Goal: Check status: Check status

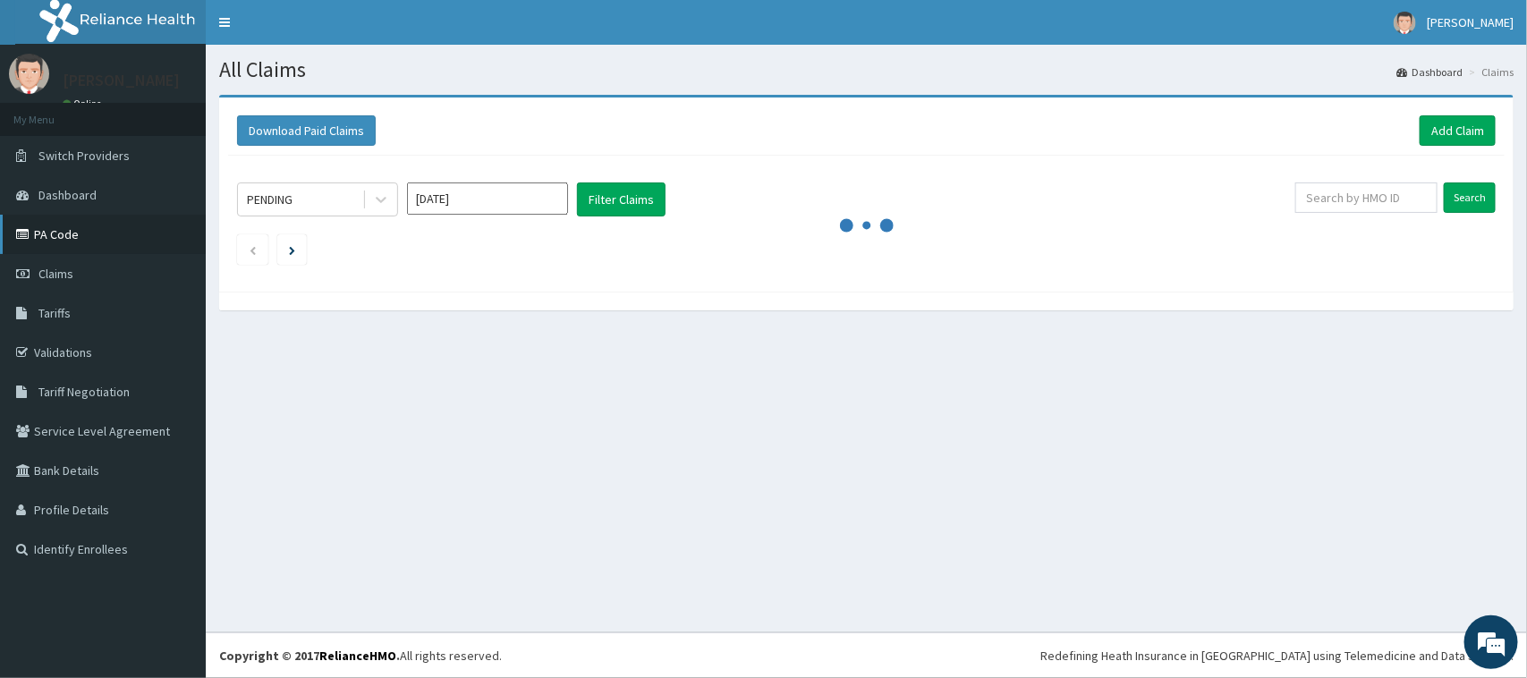
click at [68, 233] on link "PA Code" at bounding box center [103, 234] width 206 height 39
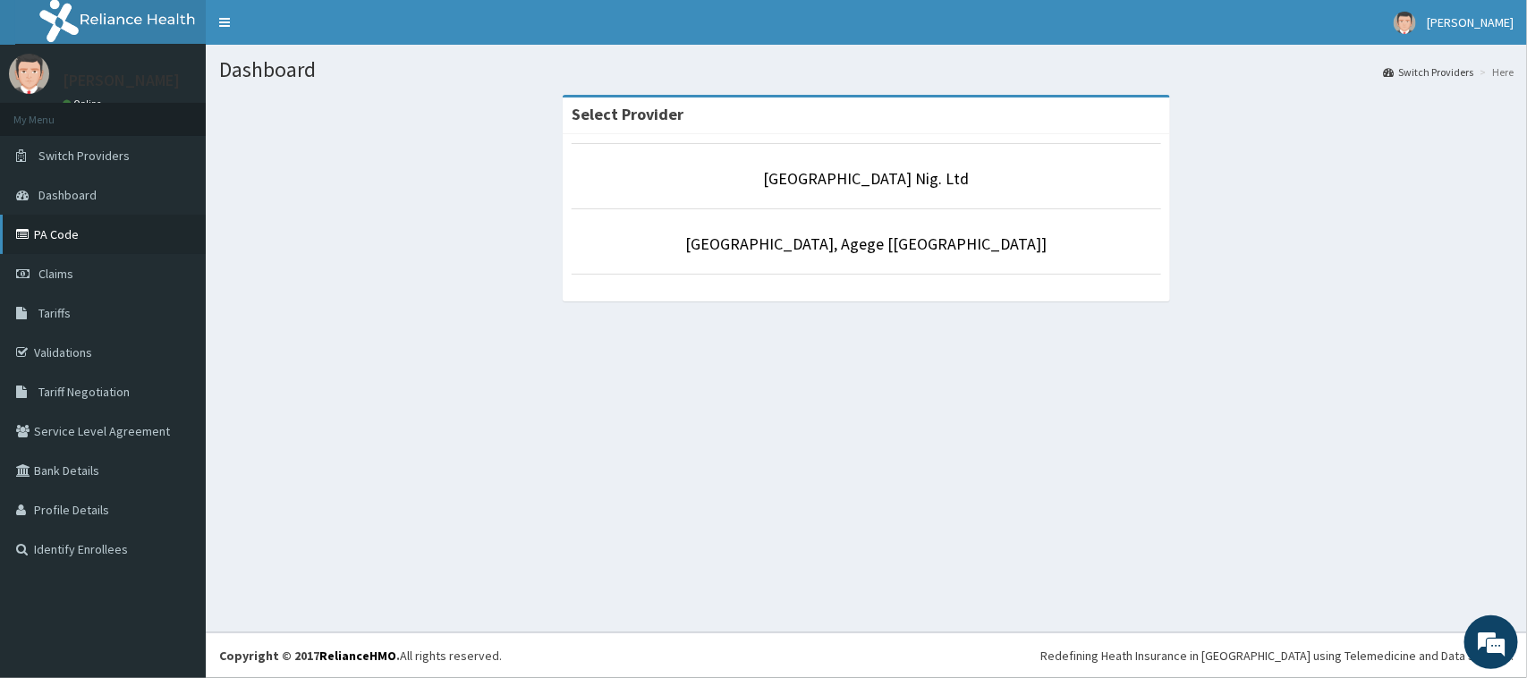
click at [82, 235] on link "PA Code" at bounding box center [103, 234] width 206 height 39
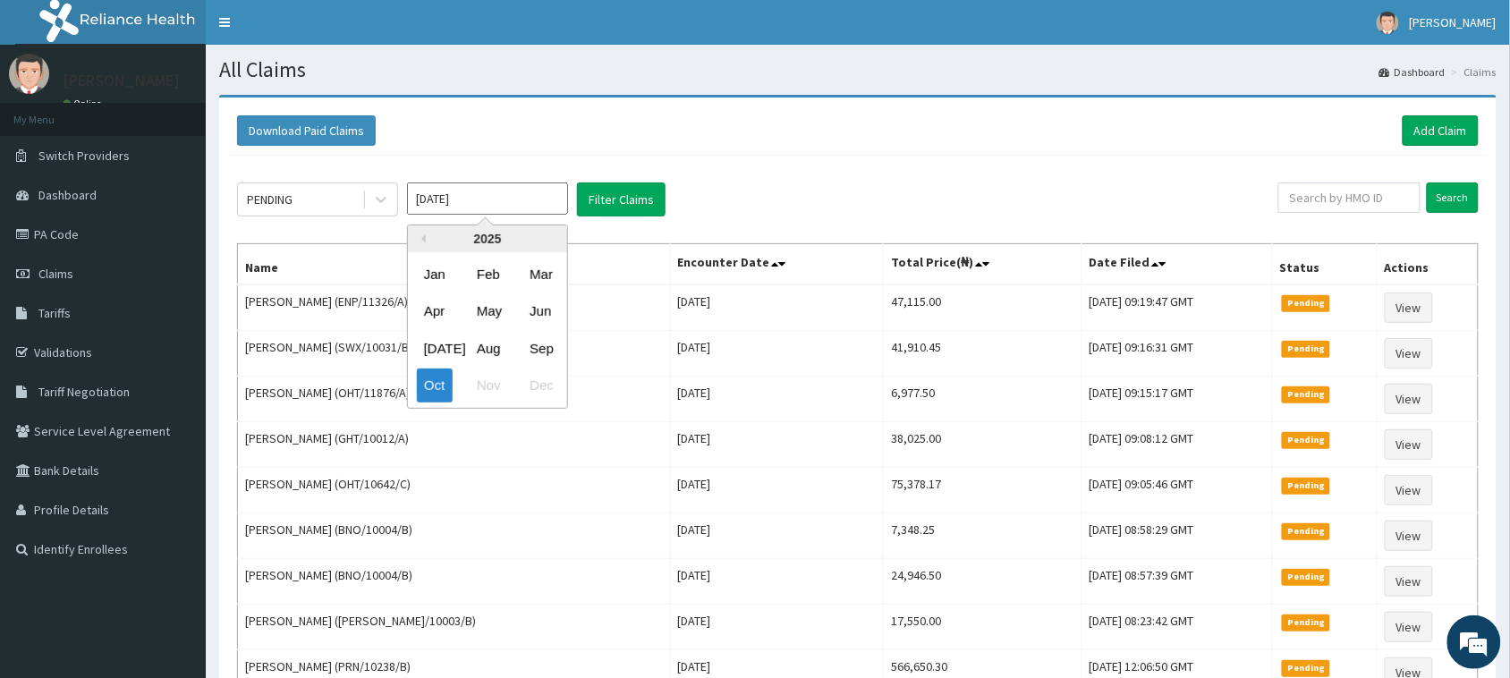
click at [476, 202] on input "Oct 2025" at bounding box center [487, 199] width 161 height 32
click at [437, 275] on div "Jan" at bounding box center [435, 274] width 36 height 33
click at [524, 197] on input "Jan 2025" at bounding box center [487, 199] width 161 height 32
click at [429, 242] on div "2025" at bounding box center [487, 238] width 159 height 27
click at [427, 238] on div "2025" at bounding box center [487, 238] width 159 height 27
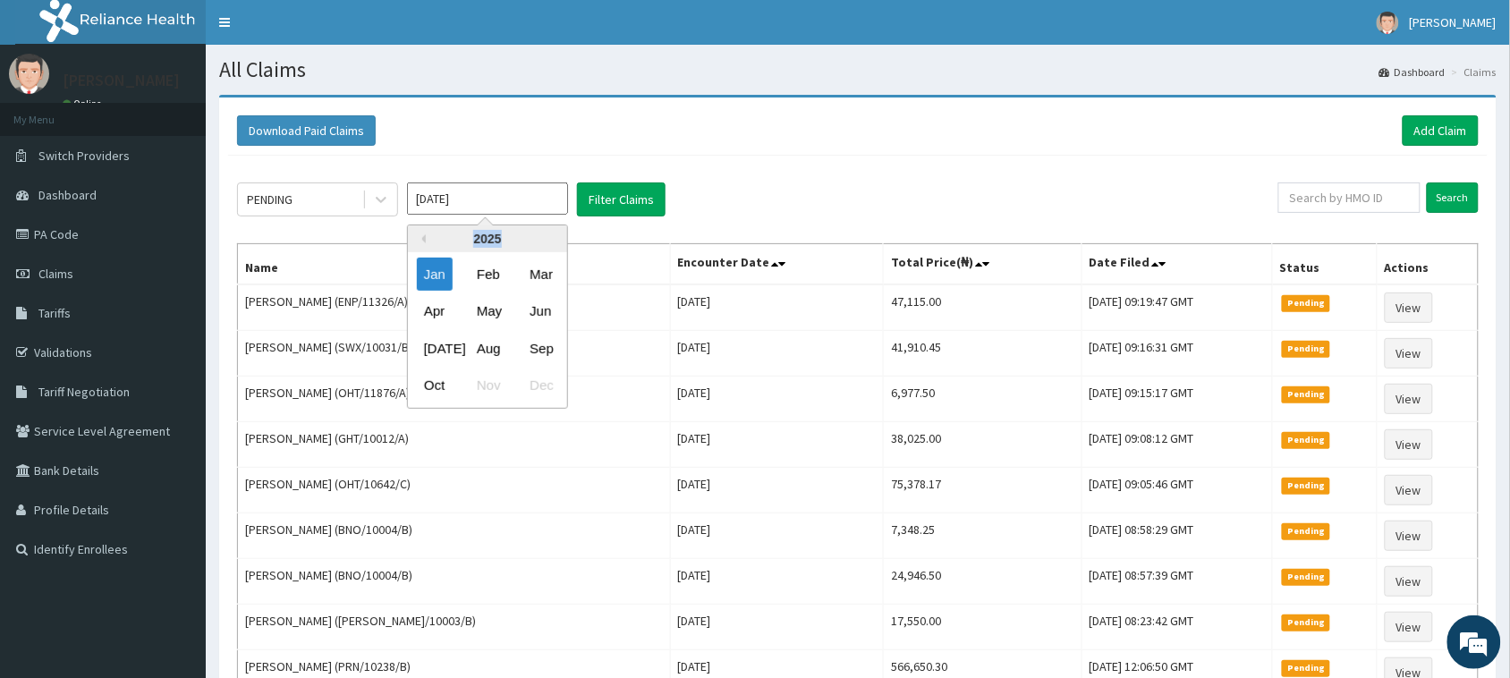
click at [426, 238] on div "2025" at bounding box center [487, 238] width 159 height 27
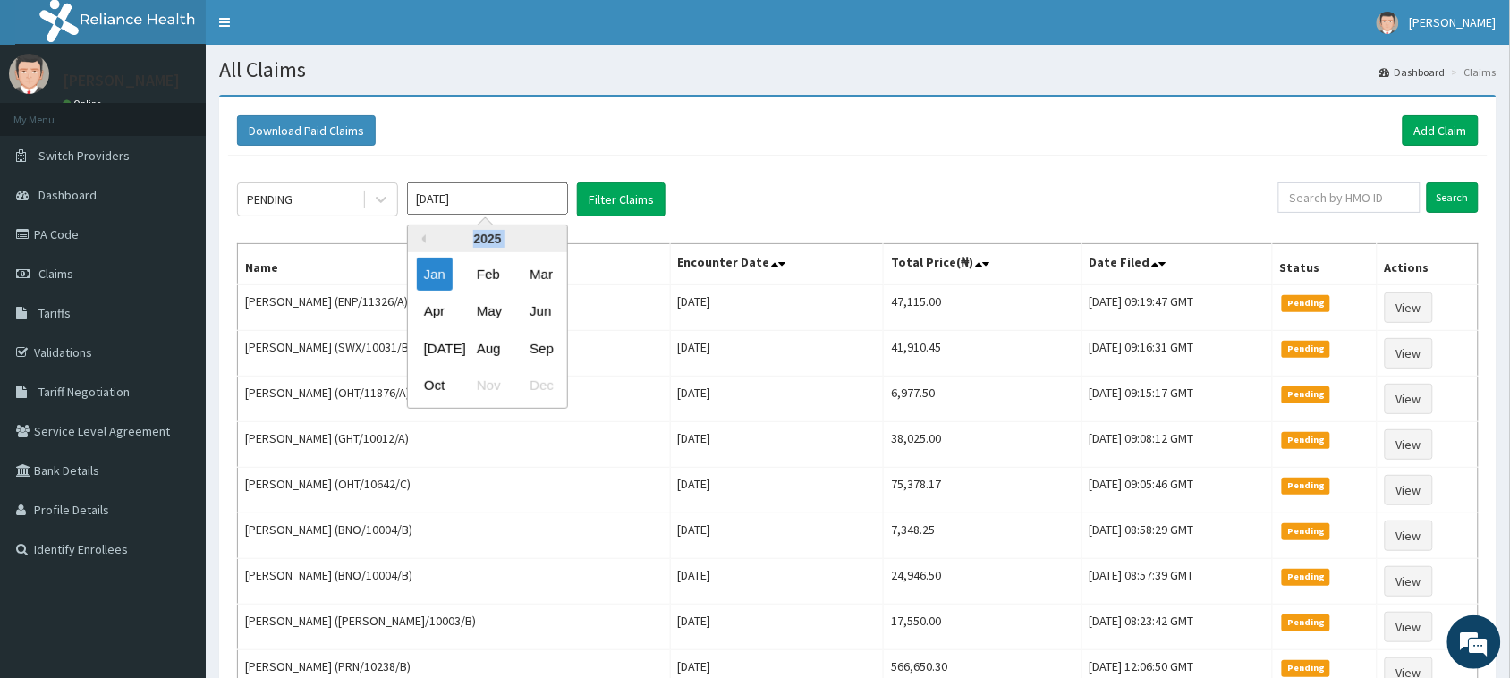
click at [426, 238] on div "2025" at bounding box center [487, 238] width 159 height 27
click at [485, 386] on div "Oct Nov Dec" at bounding box center [487, 386] width 159 height 37
click at [486, 197] on input "Jan 2025" at bounding box center [487, 199] width 161 height 32
type input "J"
click at [462, 240] on div "2025" at bounding box center [487, 238] width 159 height 27
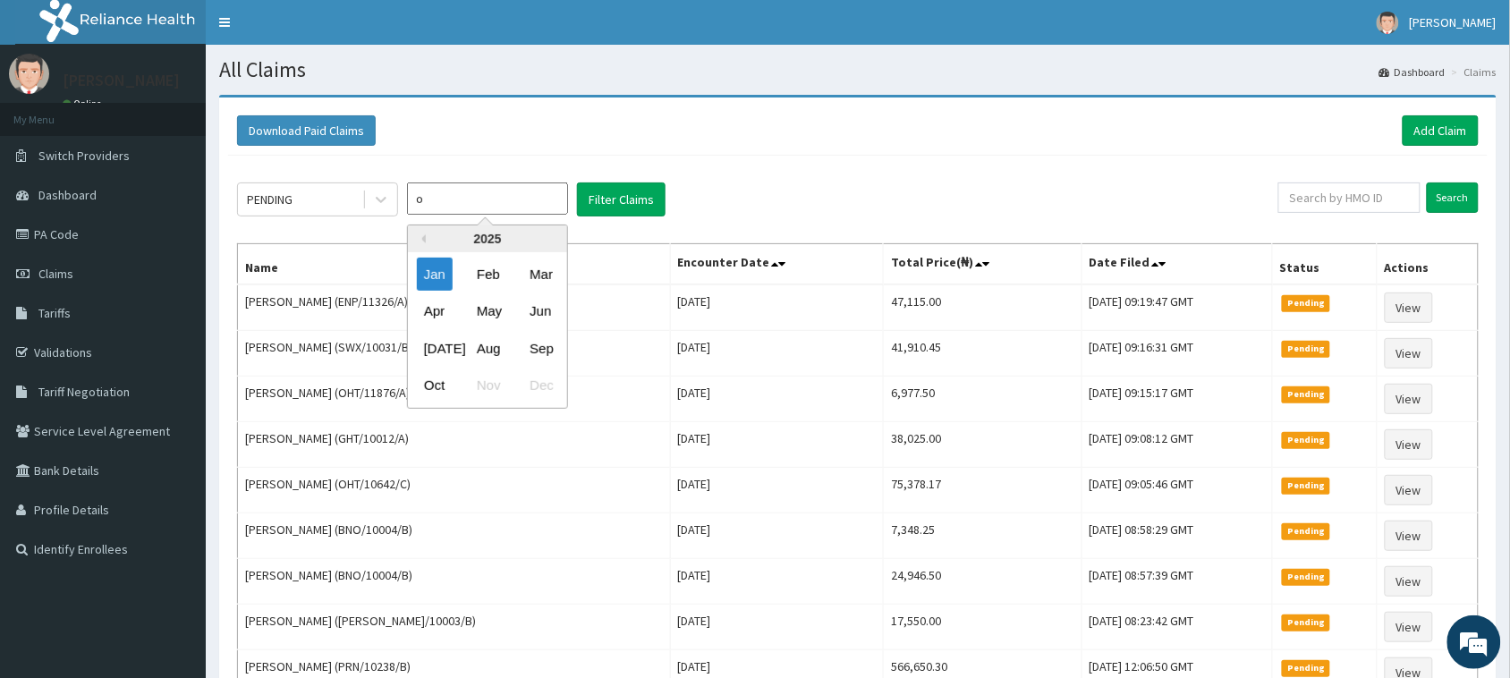
click at [426, 238] on div "2025" at bounding box center [487, 238] width 159 height 27
click at [437, 266] on div "Jan" at bounding box center [435, 274] width 36 height 33
click at [480, 207] on input "Jan 2025" at bounding box center [487, 199] width 161 height 32
click at [429, 238] on div "2025" at bounding box center [487, 238] width 159 height 27
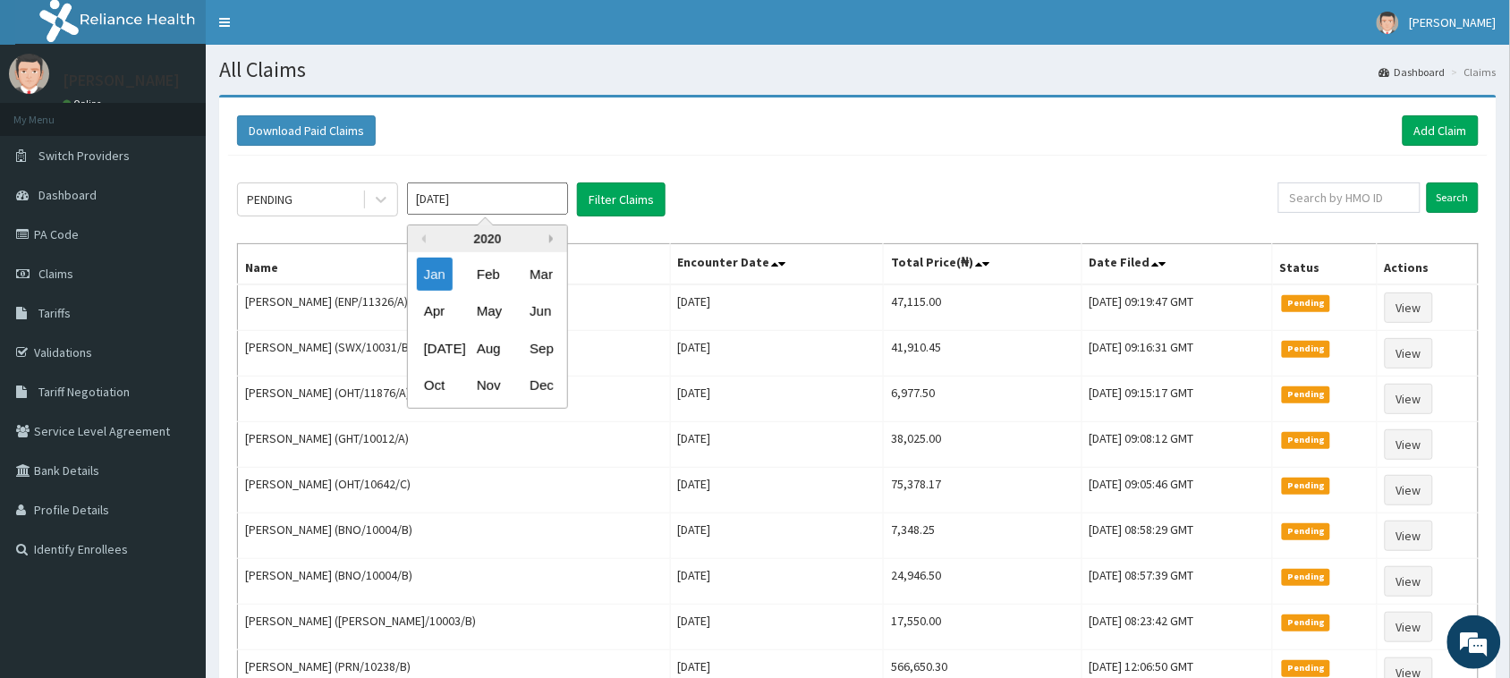
click at [549, 235] on button "Next Year" at bounding box center [553, 238] width 9 height 9
click at [440, 378] on div "Oct" at bounding box center [435, 385] width 36 height 33
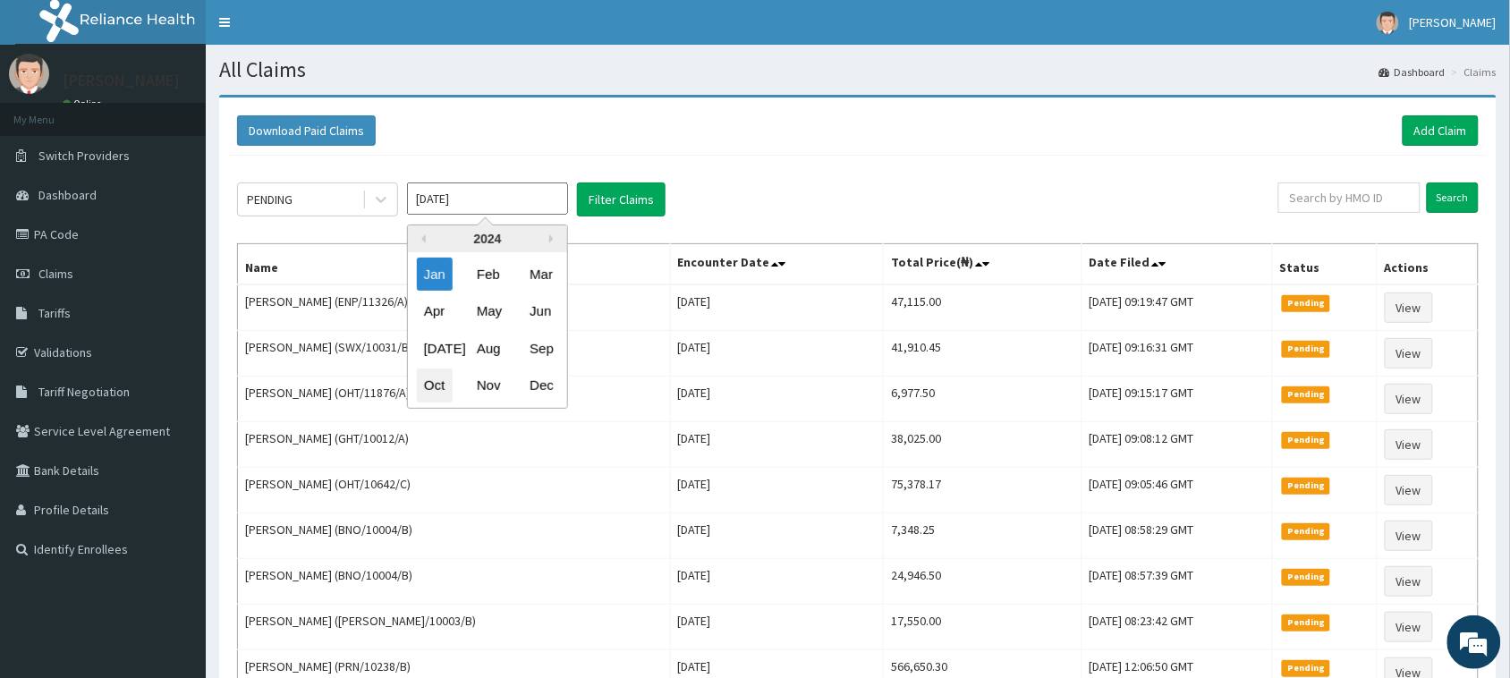
type input "Oct 2024"
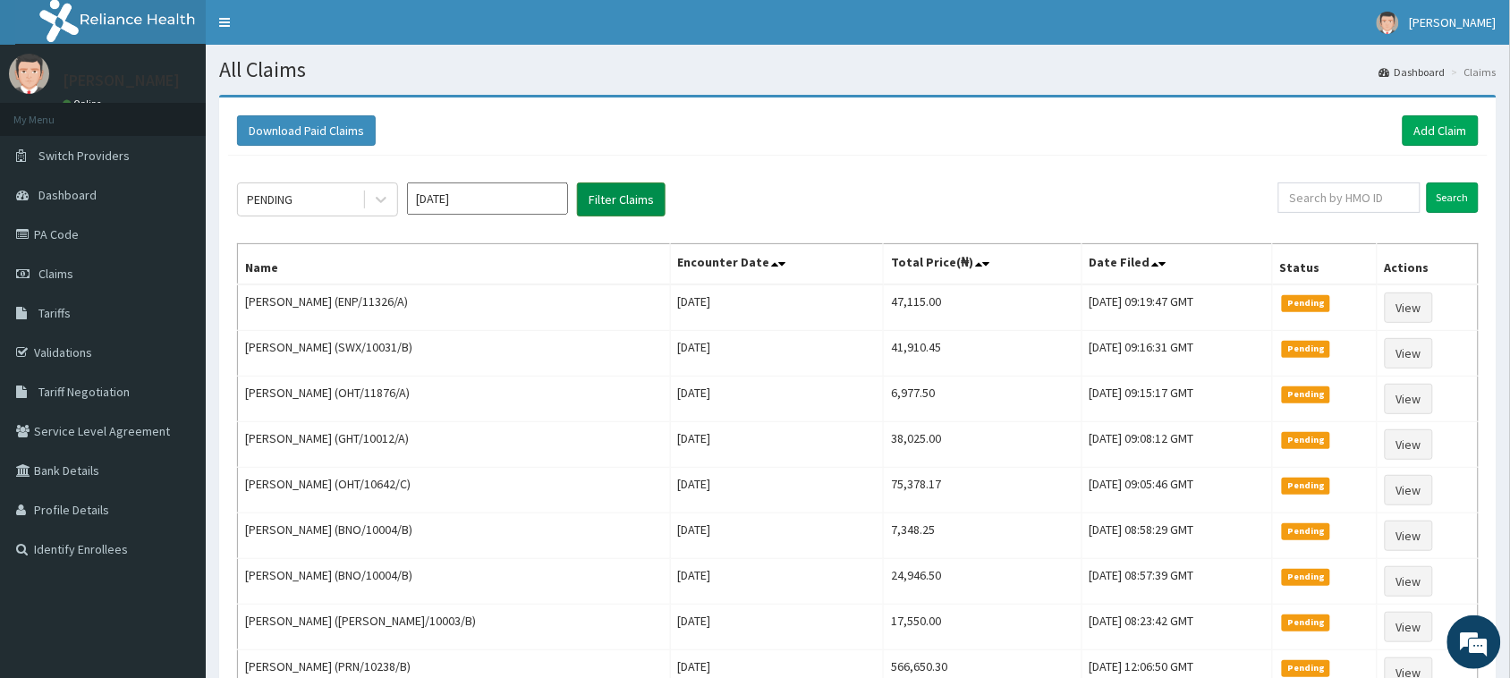
click at [614, 201] on button "Filter Claims" at bounding box center [621, 200] width 89 height 34
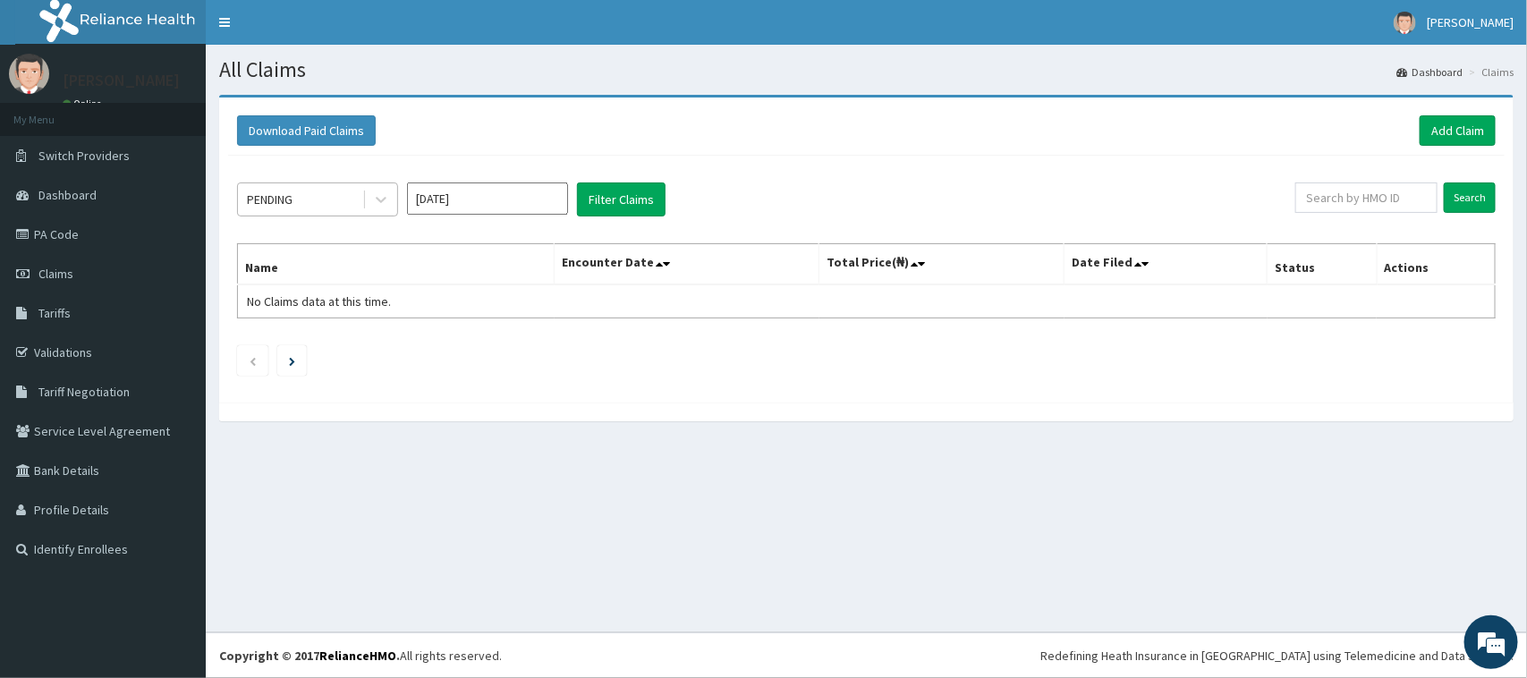
click at [351, 199] on div "PENDING" at bounding box center [300, 199] width 124 height 29
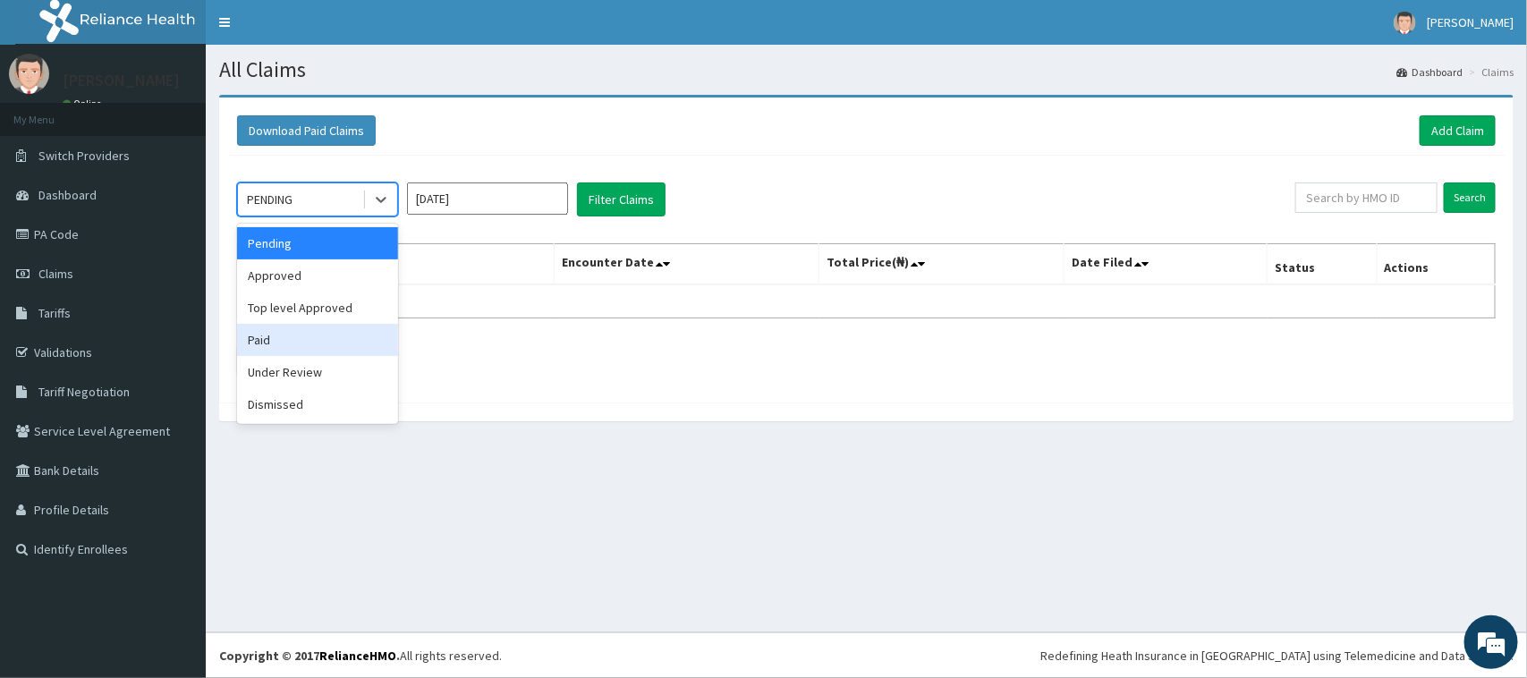
click at [320, 338] on div "Paid" at bounding box center [317, 340] width 161 height 32
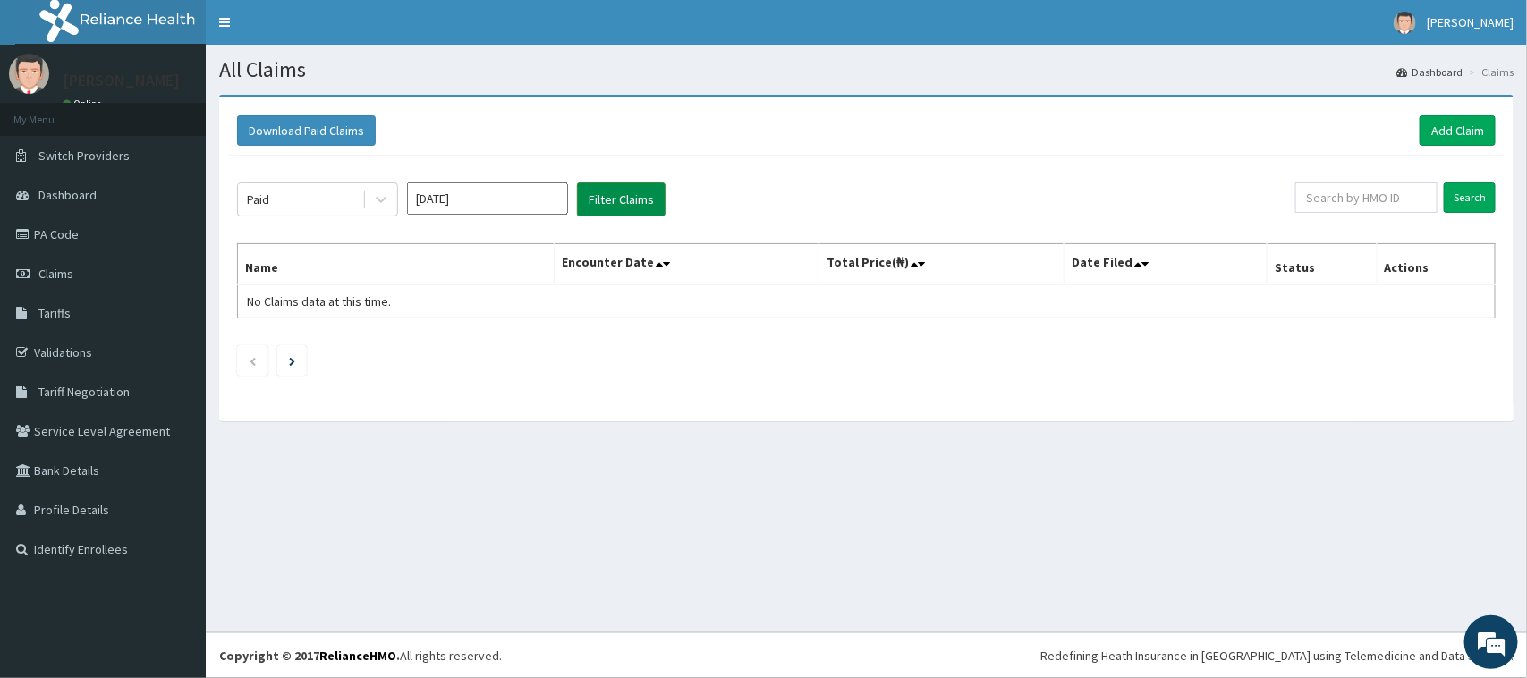
click at [584, 210] on button "Filter Claims" at bounding box center [621, 200] width 89 height 34
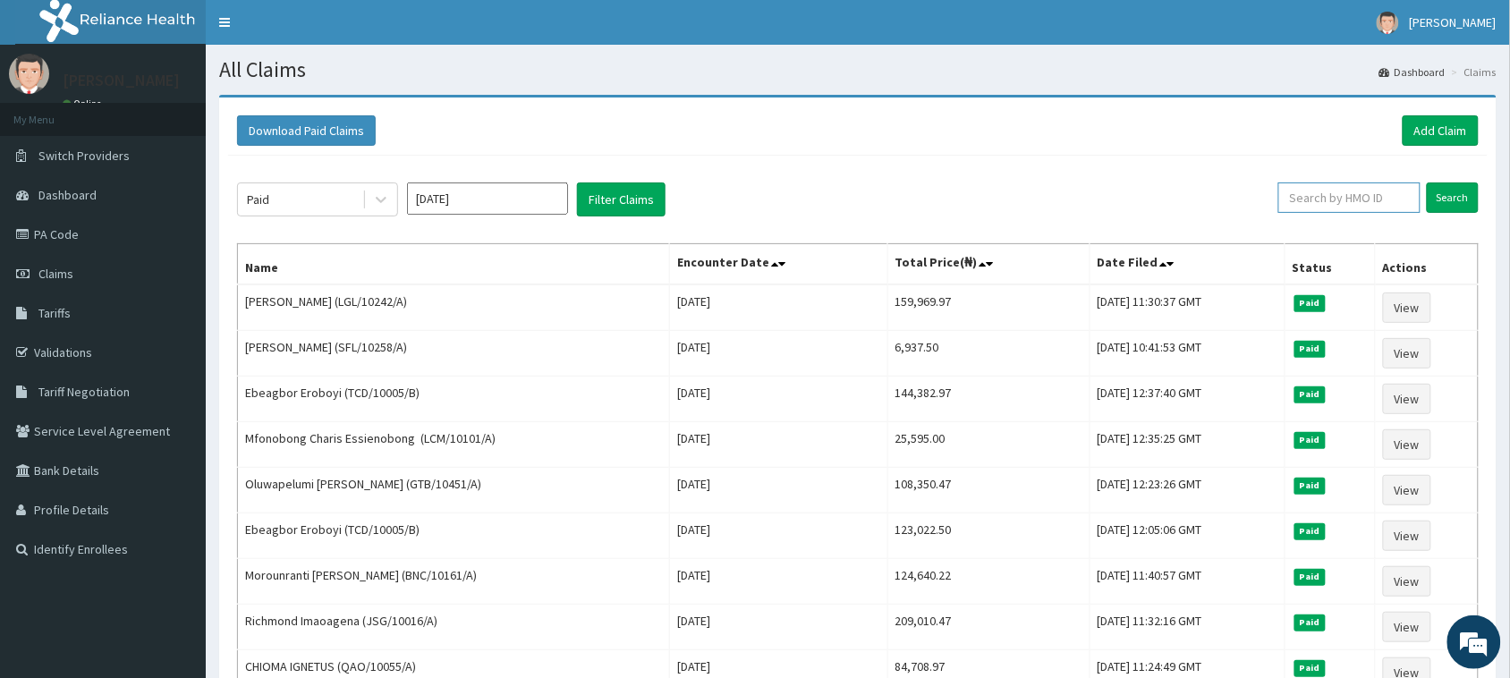
click at [1346, 201] on input "text" at bounding box center [1349, 198] width 142 height 30
paste input "ECC/10108/A"
type input "ECC/10108/A"
click at [1446, 198] on input "Search" at bounding box center [1453, 198] width 52 height 30
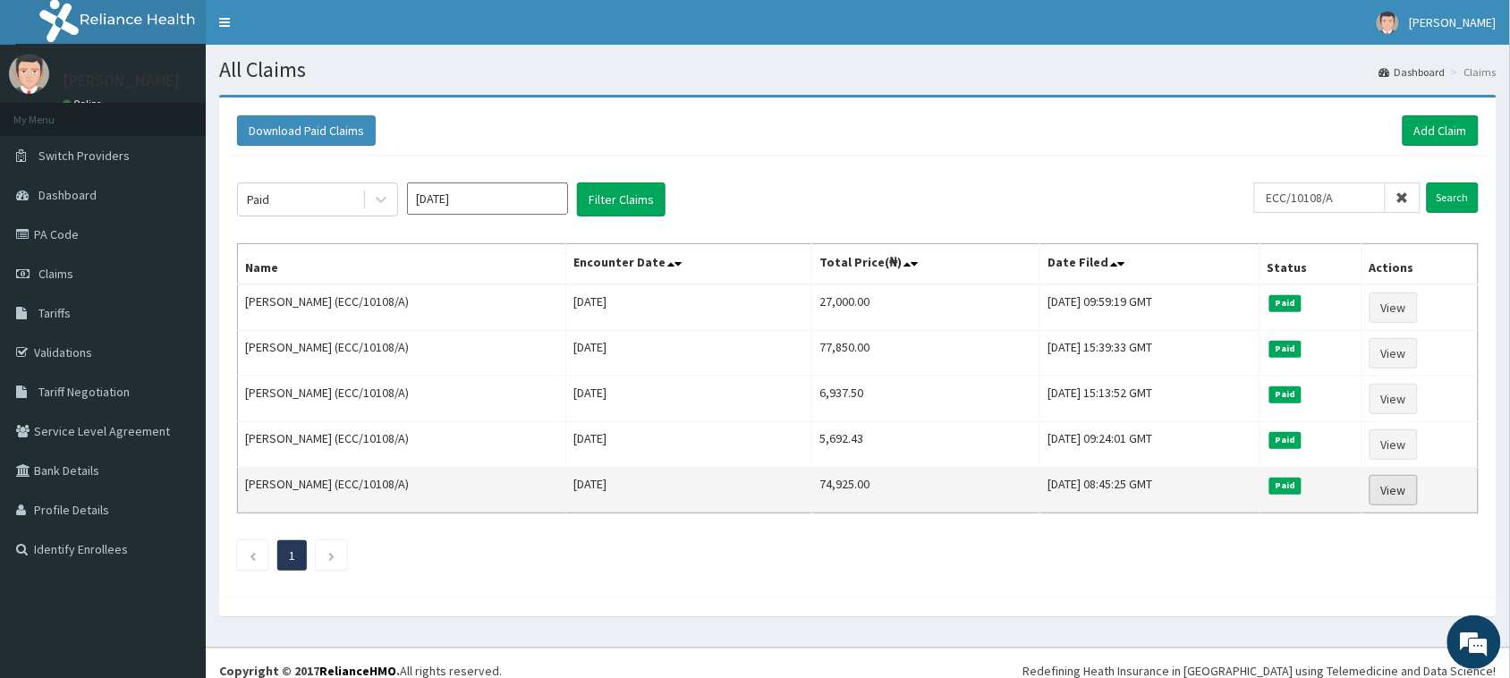
click at [1407, 505] on link "View" at bounding box center [1394, 490] width 48 height 30
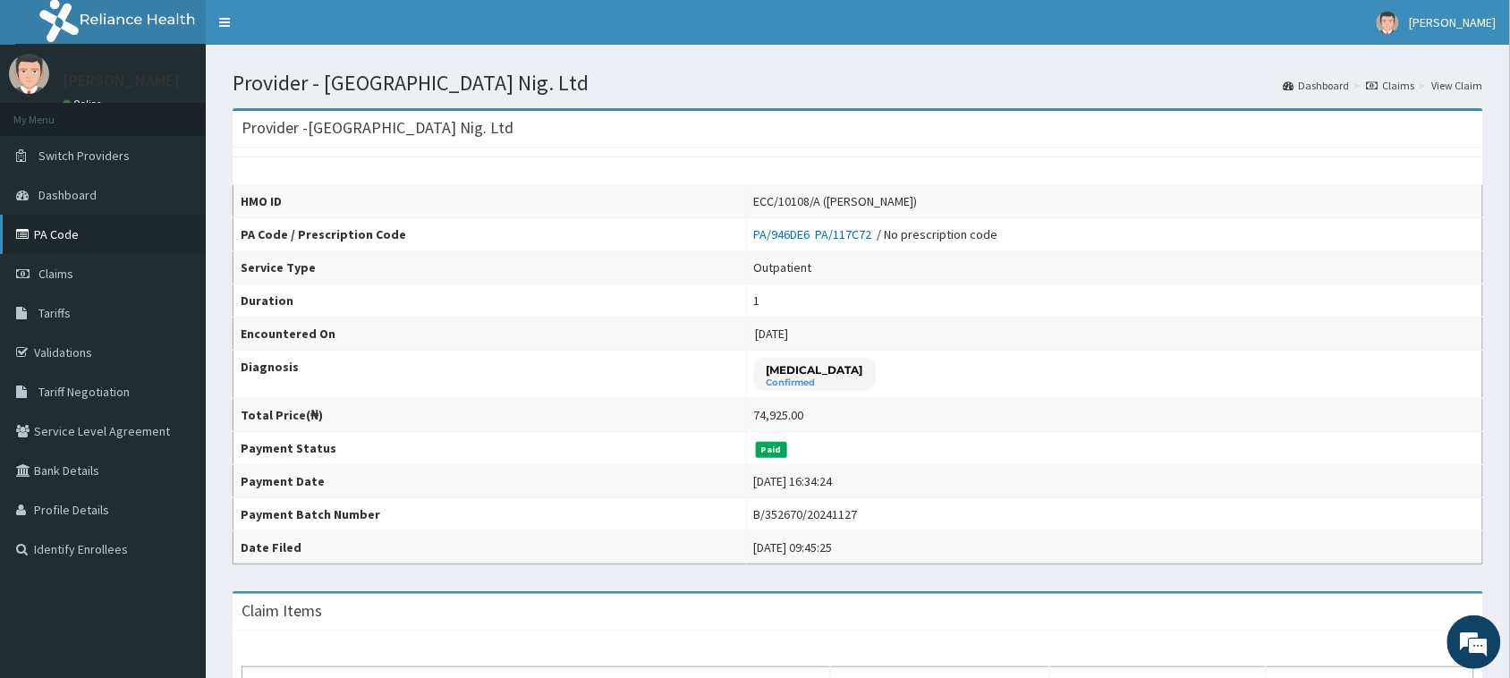
click at [60, 233] on link "PA Code" at bounding box center [103, 234] width 206 height 39
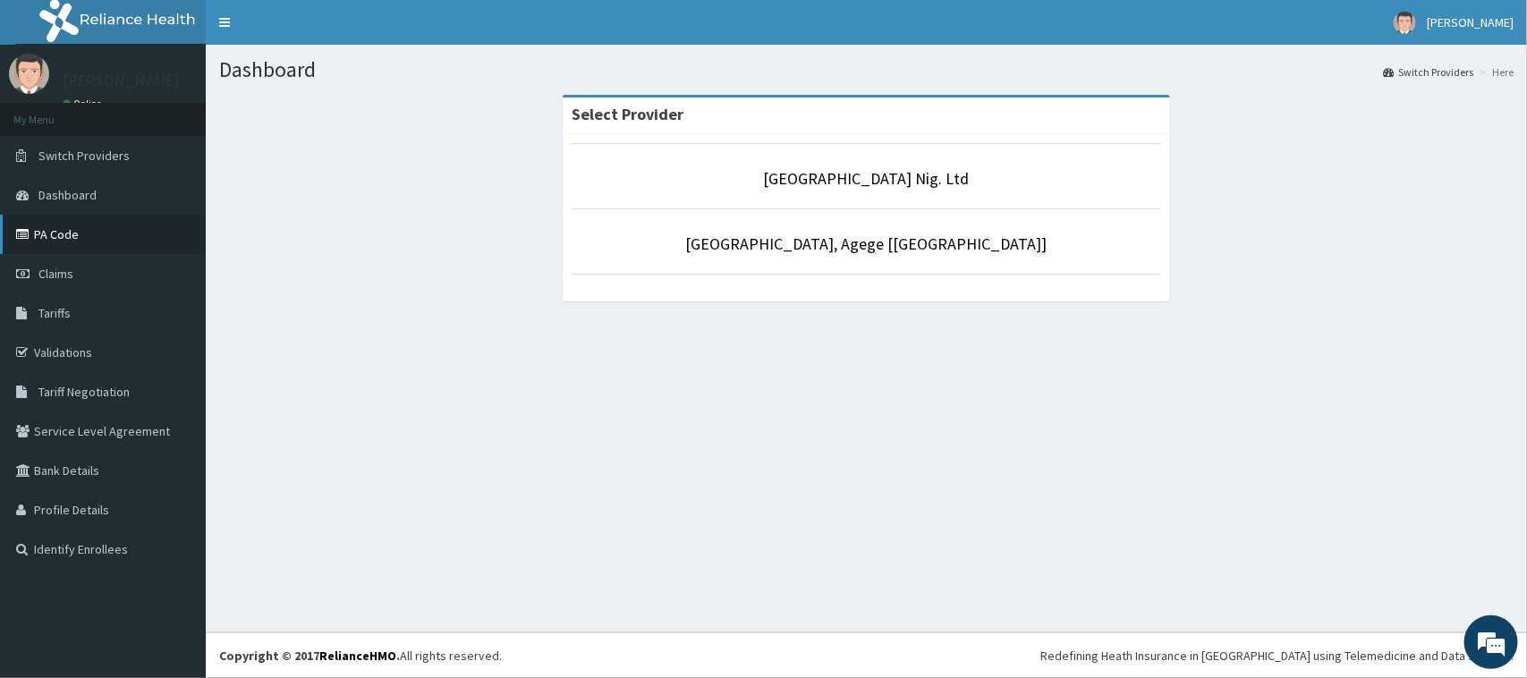
click at [95, 237] on link "PA Code" at bounding box center [103, 234] width 206 height 39
click at [92, 233] on link "PA Code" at bounding box center [103, 234] width 206 height 39
